Goal: Information Seeking & Learning: Learn about a topic

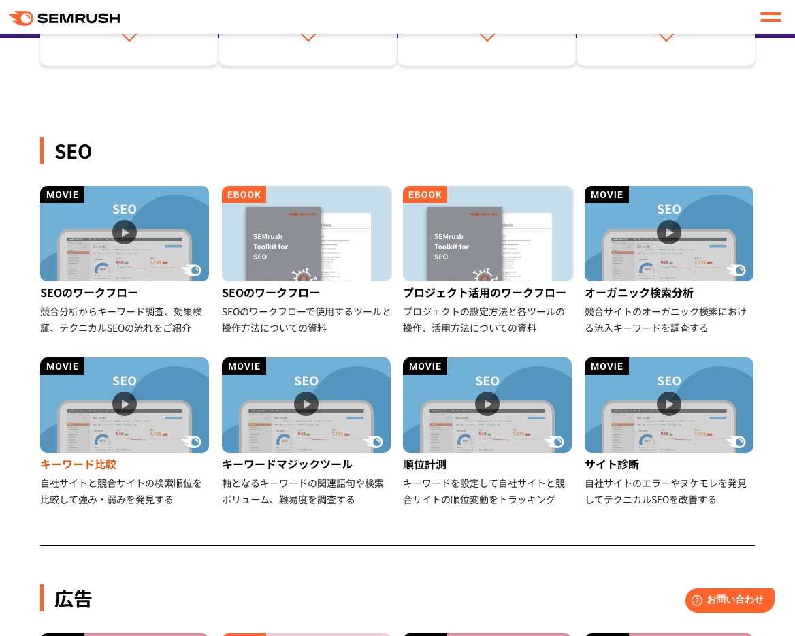
click at [141, 431] on img at bounding box center [124, 404] width 169 height 95
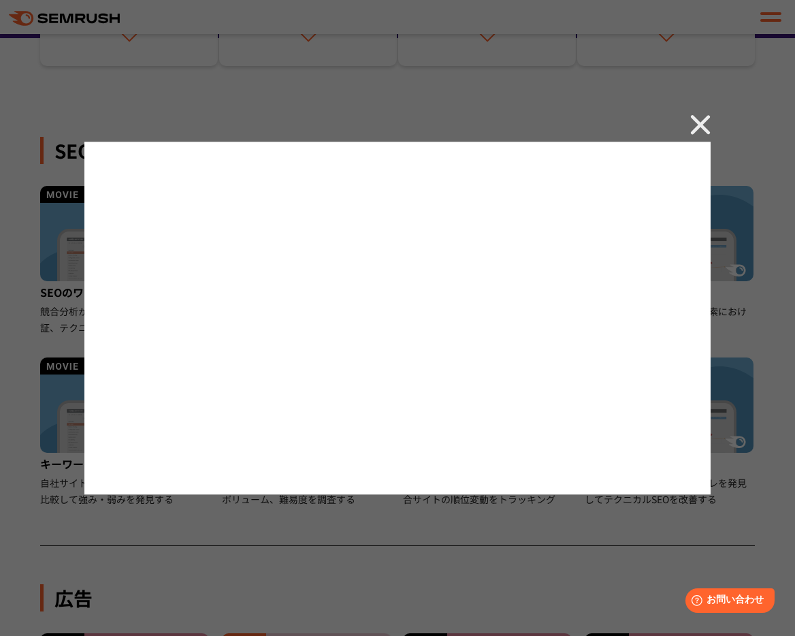
click at [712, 46] on div at bounding box center [397, 318] width 795 height 636
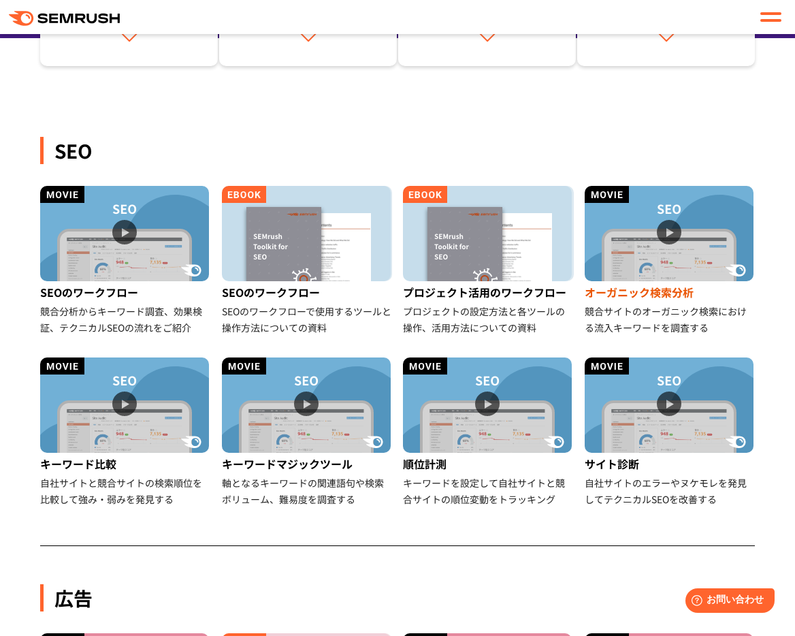
click at [616, 265] on img at bounding box center [669, 233] width 169 height 95
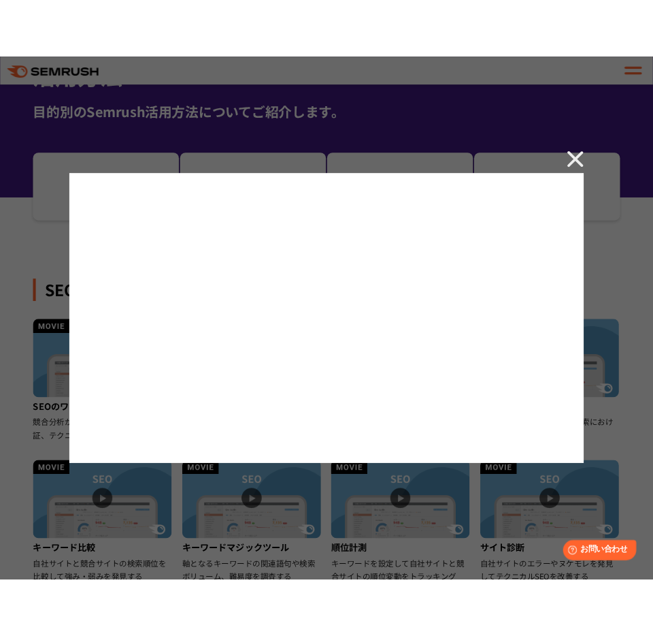
scroll to position [99, 0]
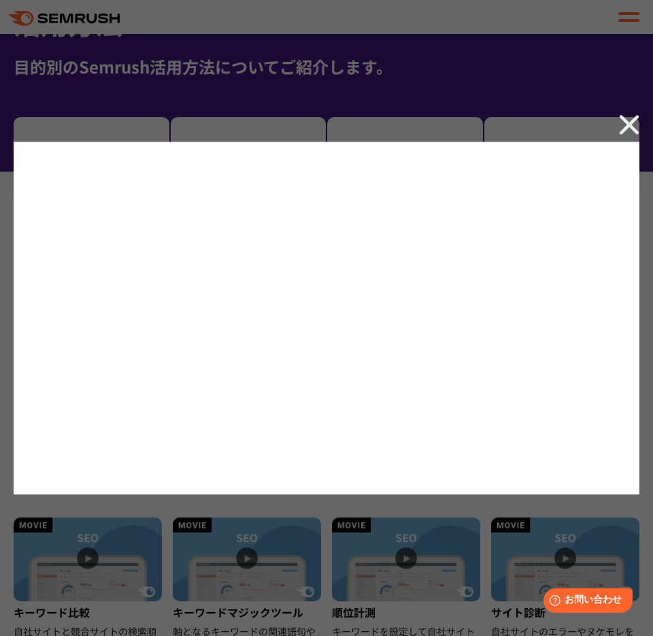
click at [628, 126] on img at bounding box center [629, 124] width 20 height 20
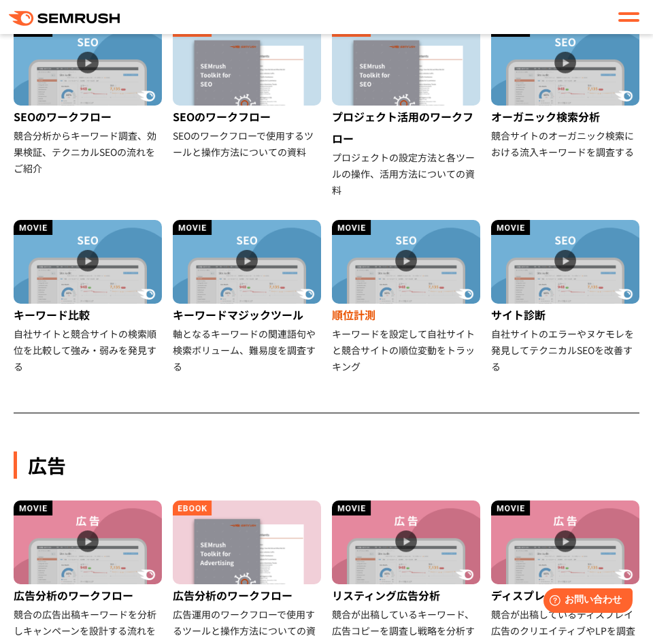
scroll to position [432, 0]
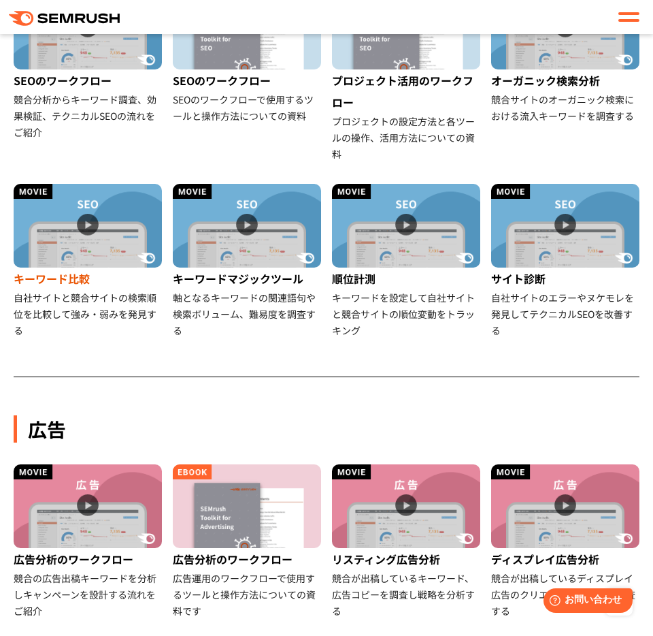
click at [118, 244] on img at bounding box center [88, 226] width 148 height 84
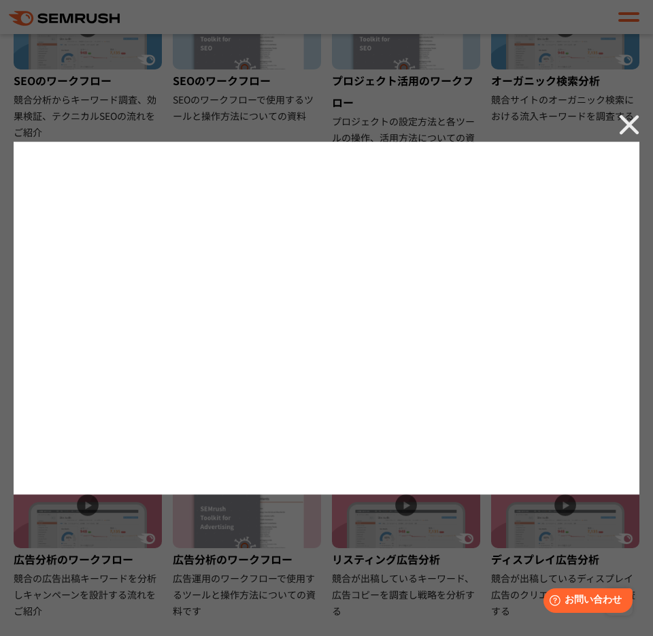
click at [364, 91] on div at bounding box center [326, 318] width 653 height 636
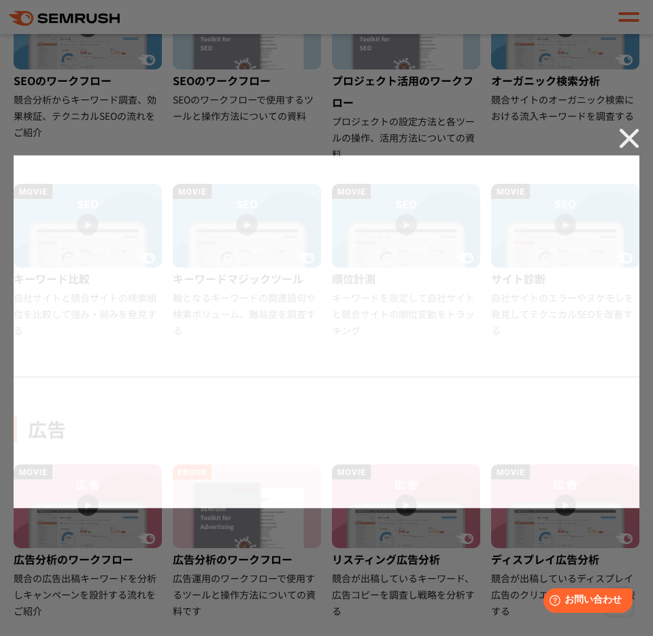
click at [364, 92] on div at bounding box center [326, 318] width 653 height 636
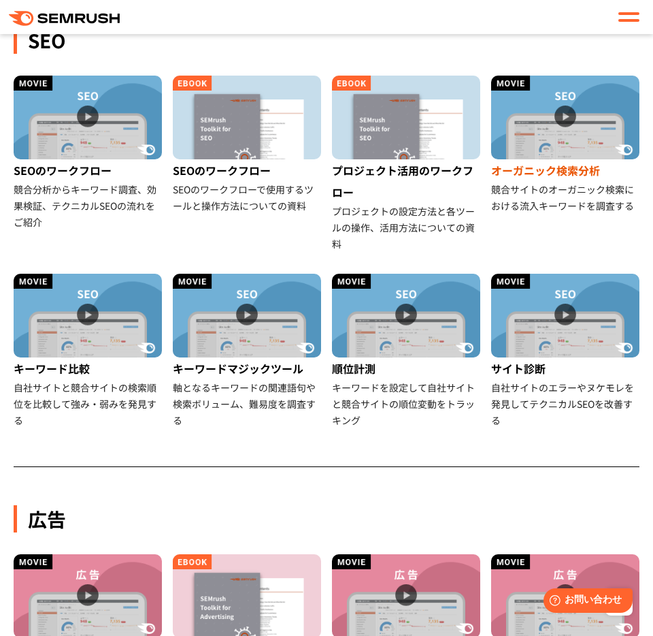
scroll to position [342, 0]
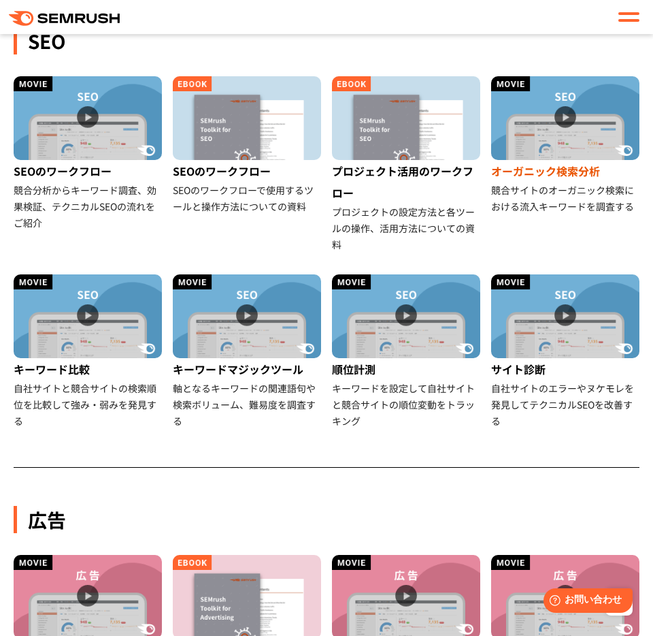
click at [538, 135] on img at bounding box center [565, 118] width 148 height 84
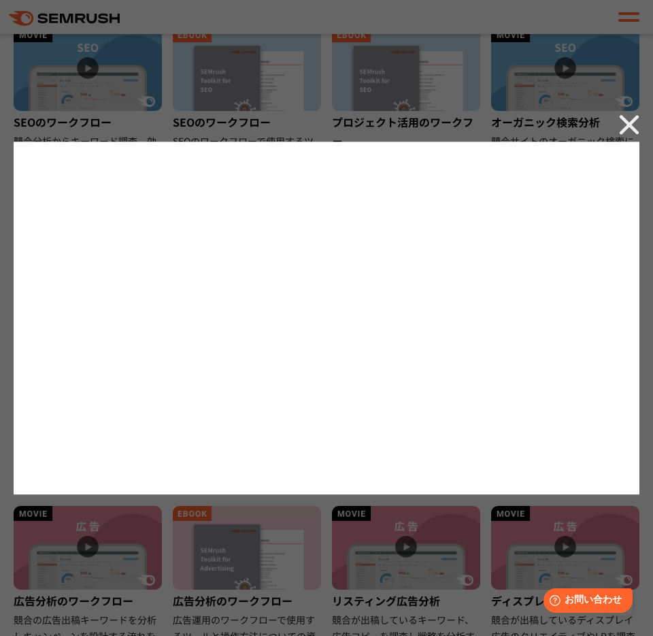
scroll to position [394, 0]
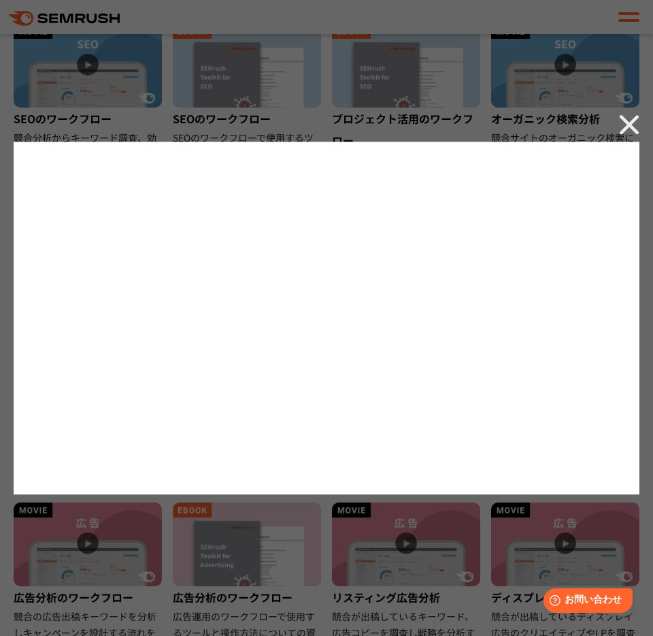
click at [482, 525] on div at bounding box center [326, 318] width 653 height 636
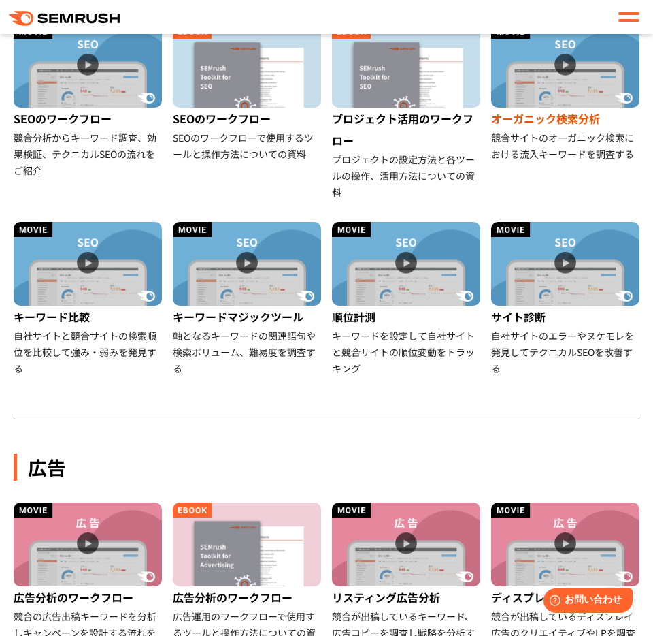
click at [587, 89] on img at bounding box center [565, 66] width 148 height 84
